Goal: Transaction & Acquisition: Purchase product/service

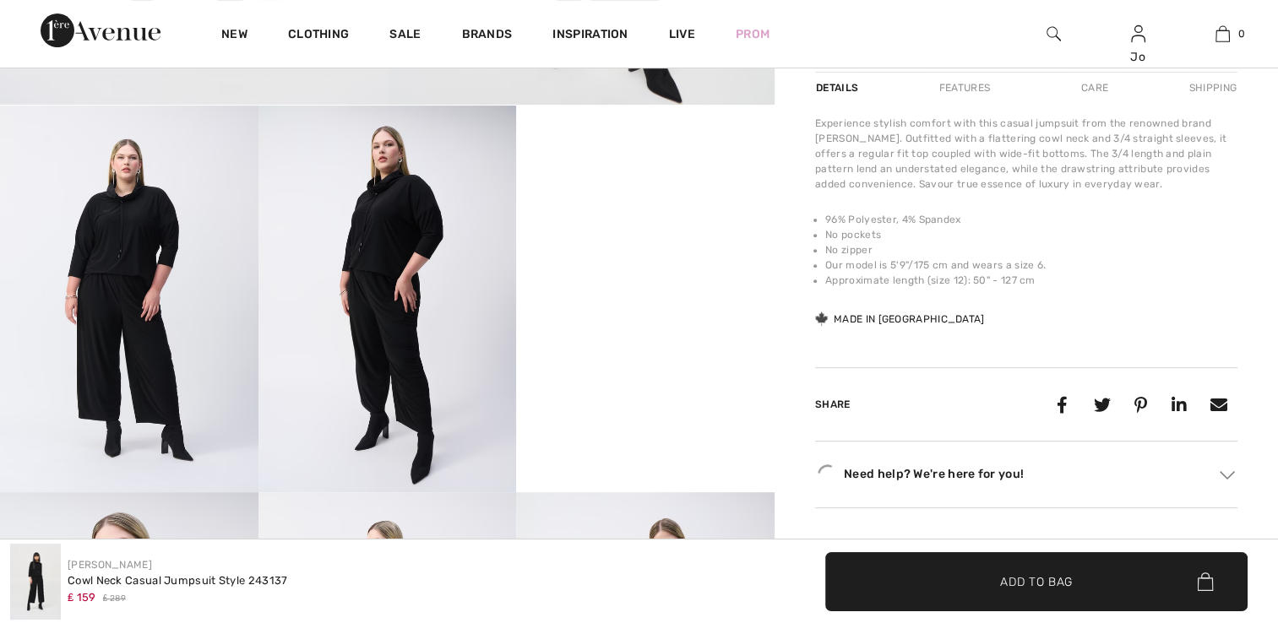
scroll to position [576, 0]
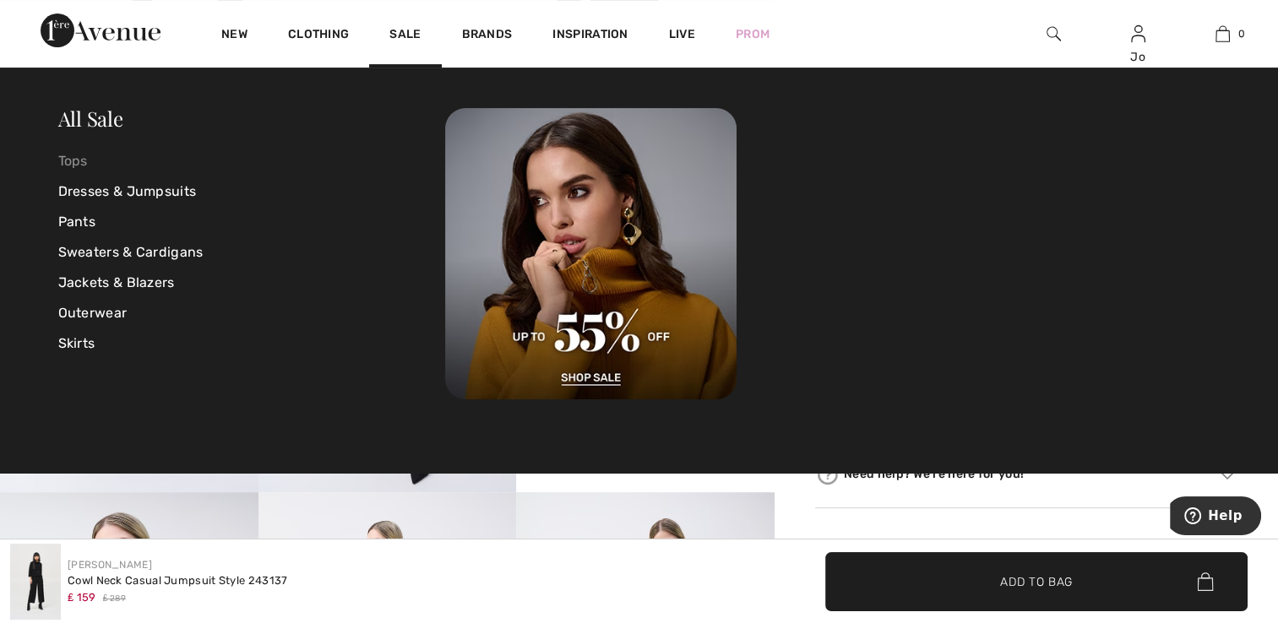
click at [84, 171] on link "Tops" at bounding box center [252, 161] width 388 height 30
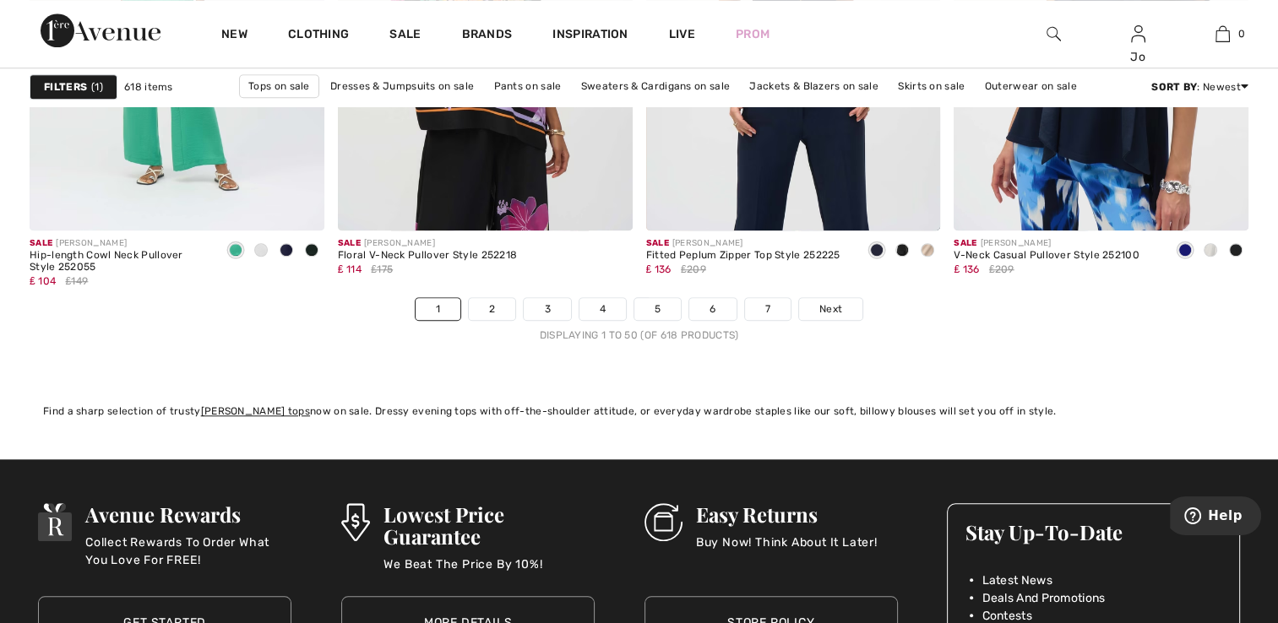
scroll to position [7902, 0]
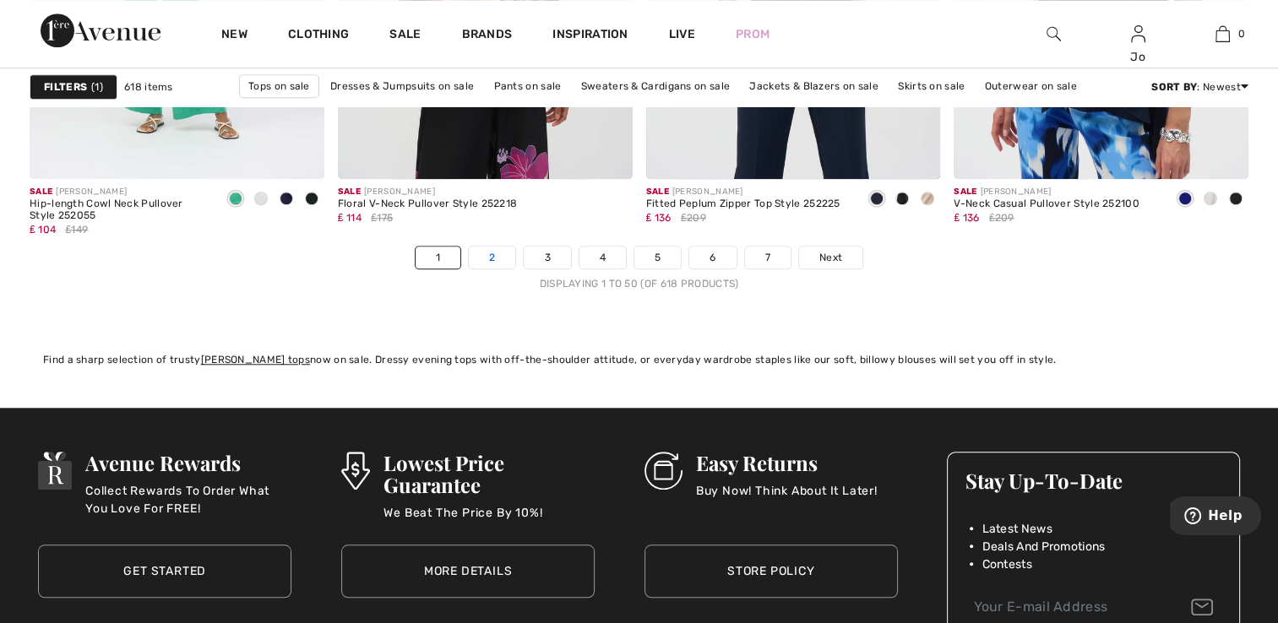
click at [503, 257] on link "2" at bounding box center [492, 258] width 46 height 22
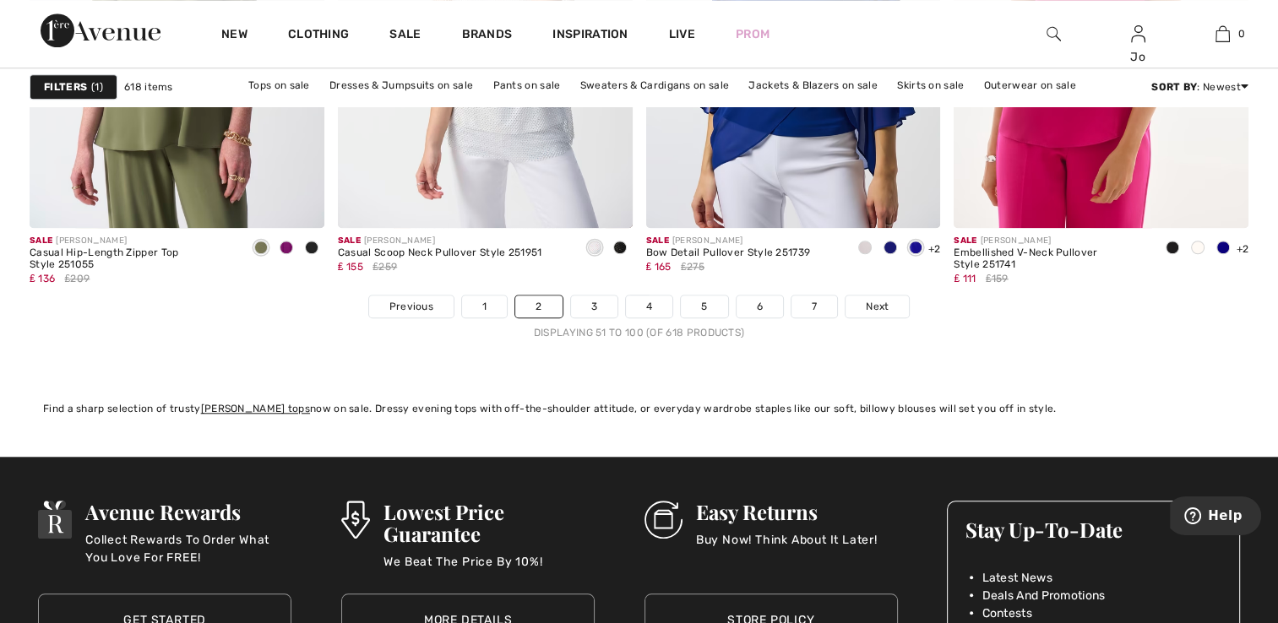
scroll to position [7873, 0]
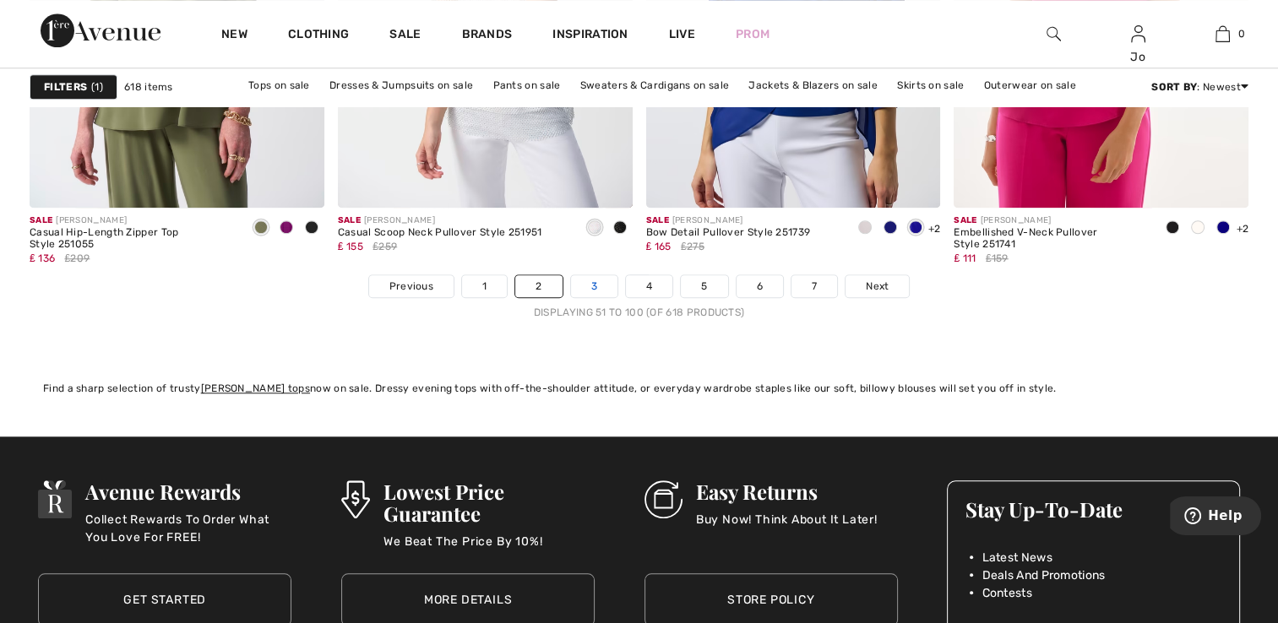
click at [588, 289] on link "3" at bounding box center [594, 286] width 46 height 22
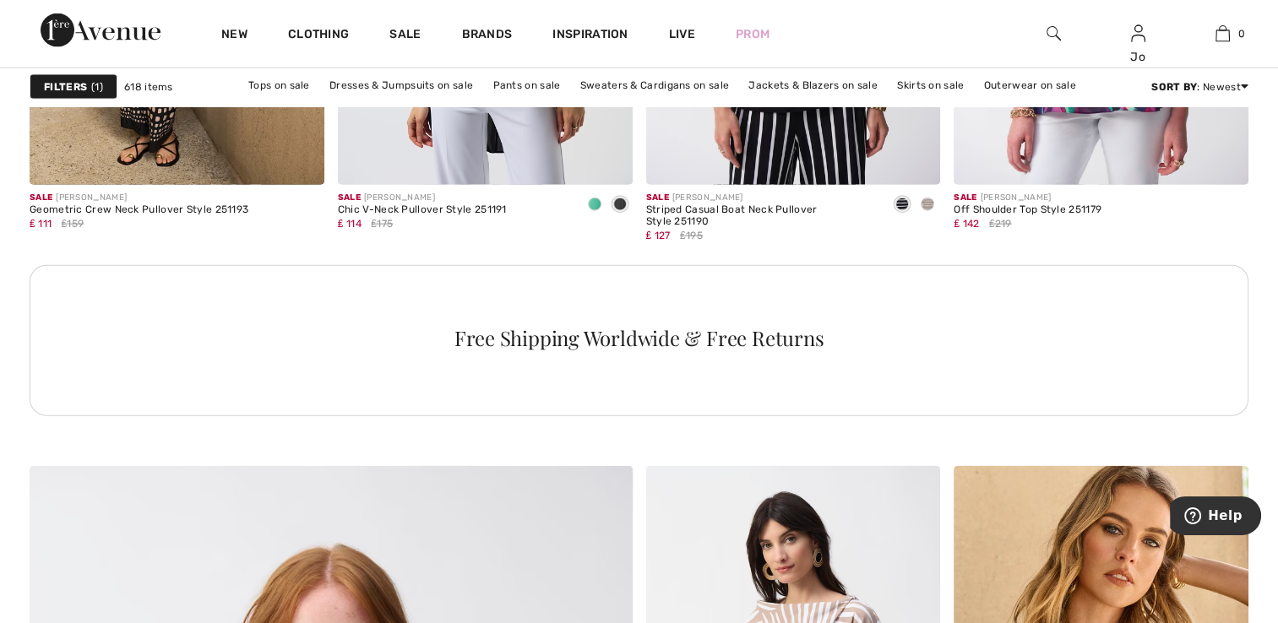
scroll to position [3901, 0]
